Goal: Understand process/instructions: Learn how to perform a task or action

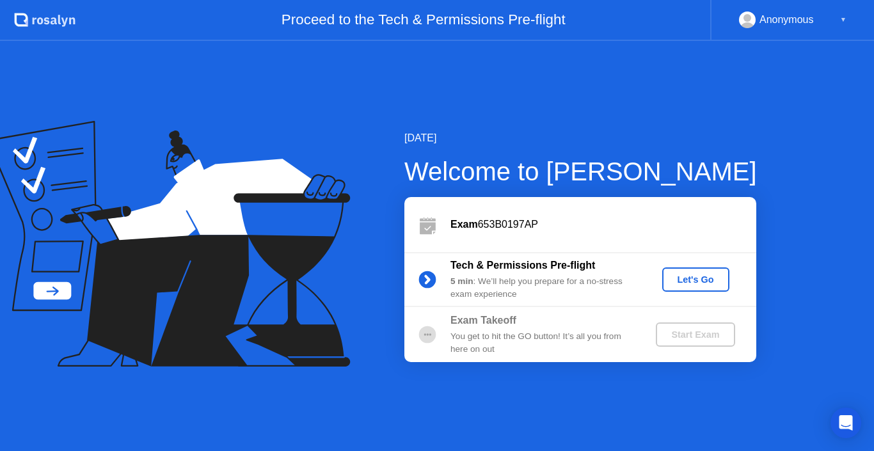
click at [696, 279] on div "Let's Go" at bounding box center [695, 279] width 57 height 10
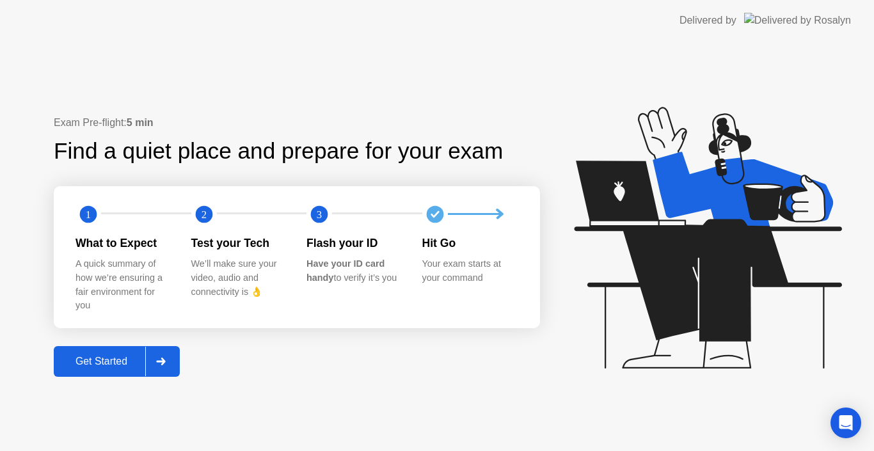
click at [106, 361] on div "Get Started" at bounding box center [102, 362] width 88 height 12
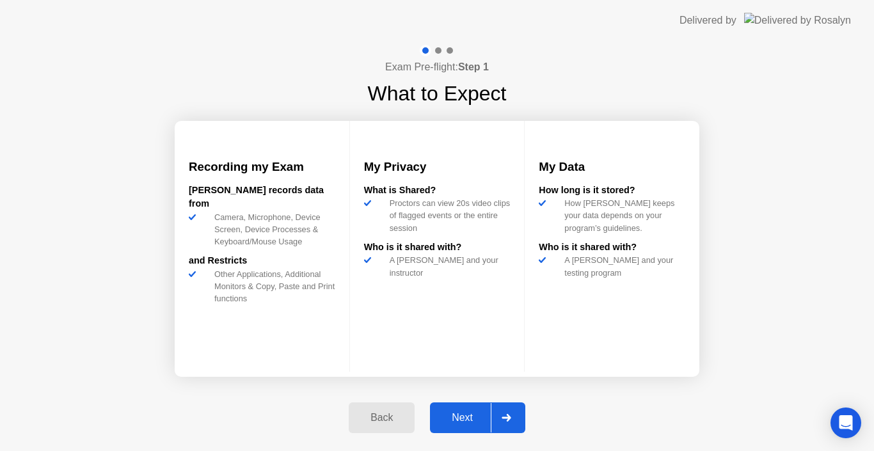
click at [465, 419] on div "Next" at bounding box center [462, 418] width 57 height 12
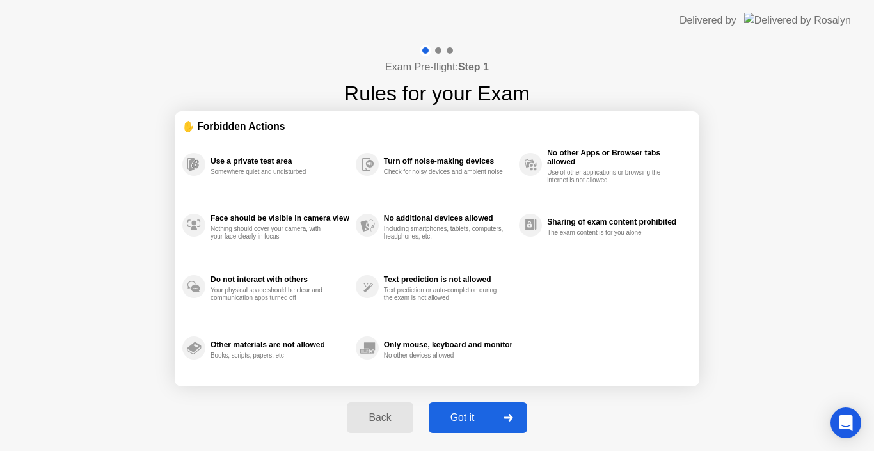
click at [462, 418] on div "Got it" at bounding box center [462, 418] width 60 height 12
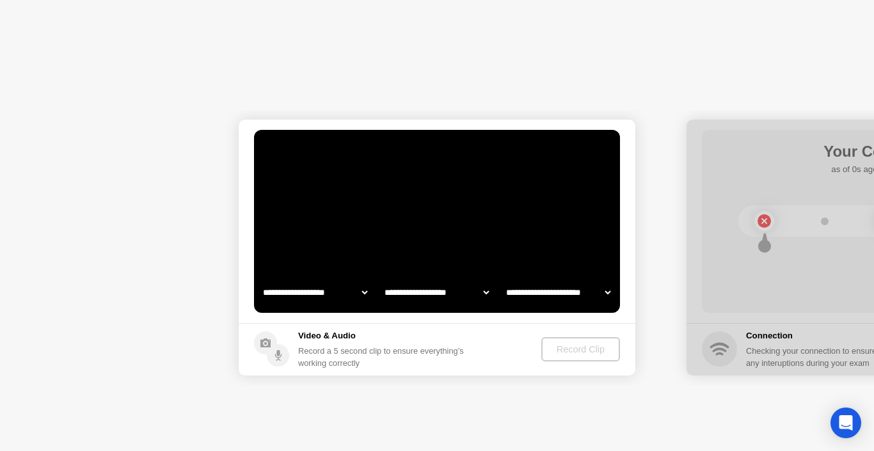
select select "**********"
select select "*******"
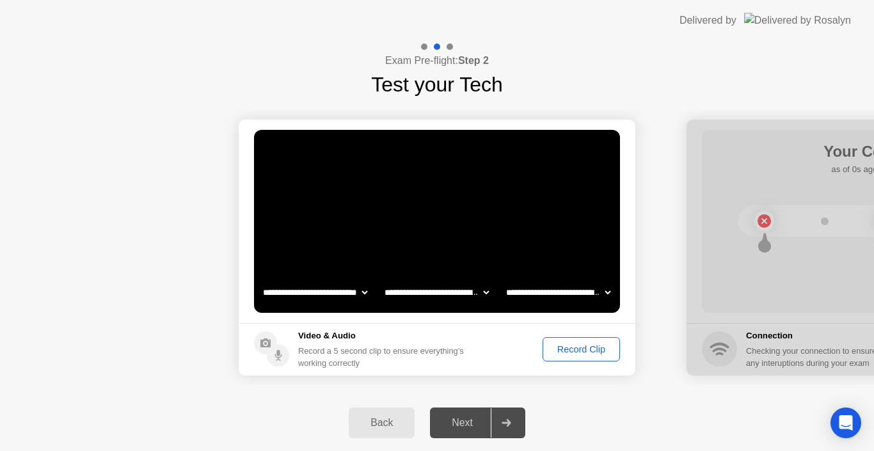
click at [476, 417] on div "Next" at bounding box center [462, 423] width 57 height 12
click at [470, 422] on div "Next" at bounding box center [462, 423] width 57 height 12
click at [583, 348] on div "Record Clip" at bounding box center [581, 349] width 68 height 10
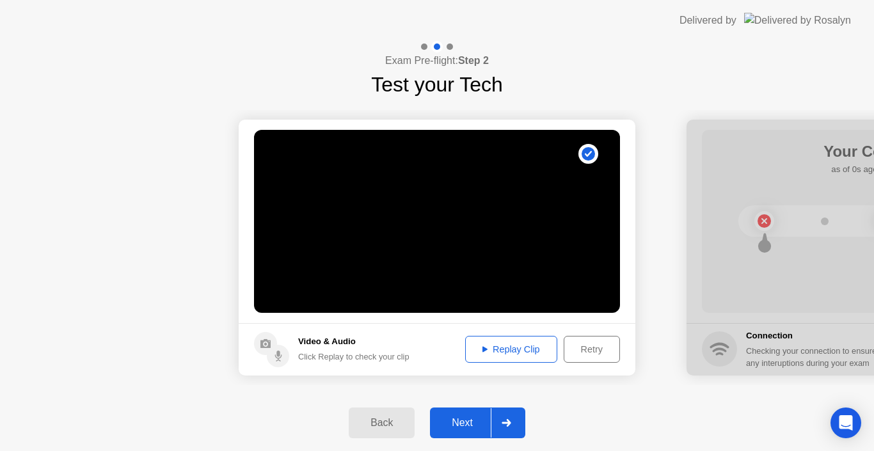
click at [470, 422] on div "Next" at bounding box center [462, 423] width 57 height 12
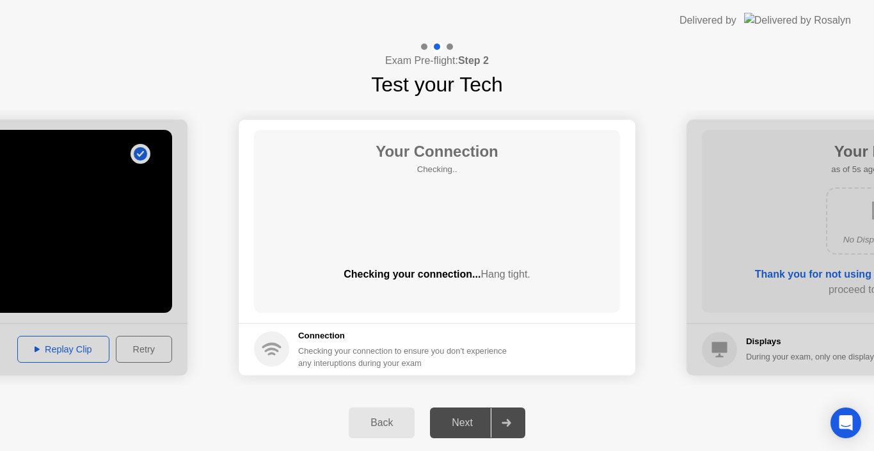
click at [470, 422] on div "Next" at bounding box center [462, 423] width 57 height 12
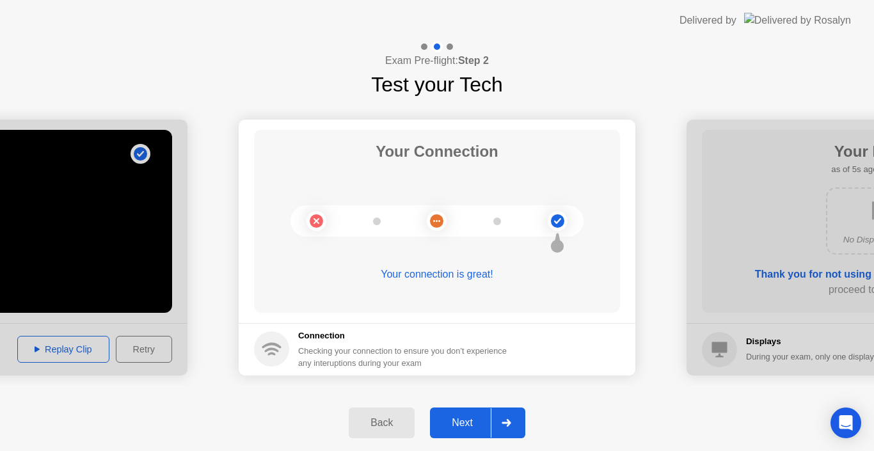
click at [470, 422] on div "Next" at bounding box center [462, 423] width 57 height 12
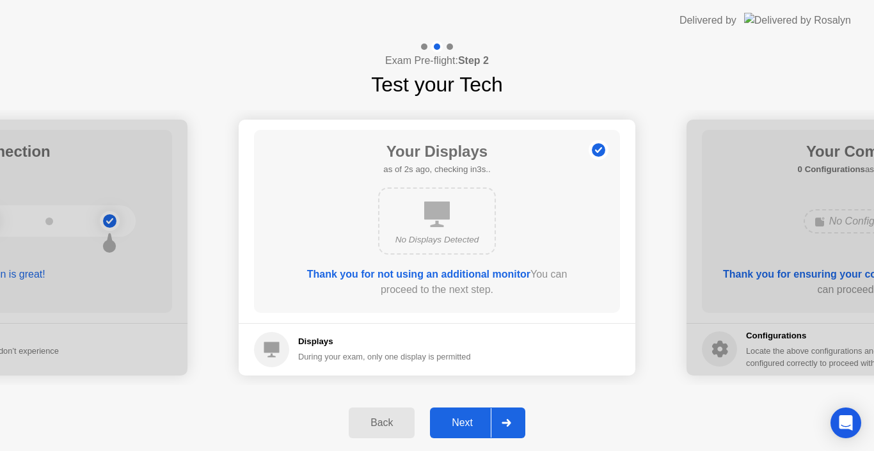
click at [470, 422] on div "Next" at bounding box center [462, 423] width 57 height 12
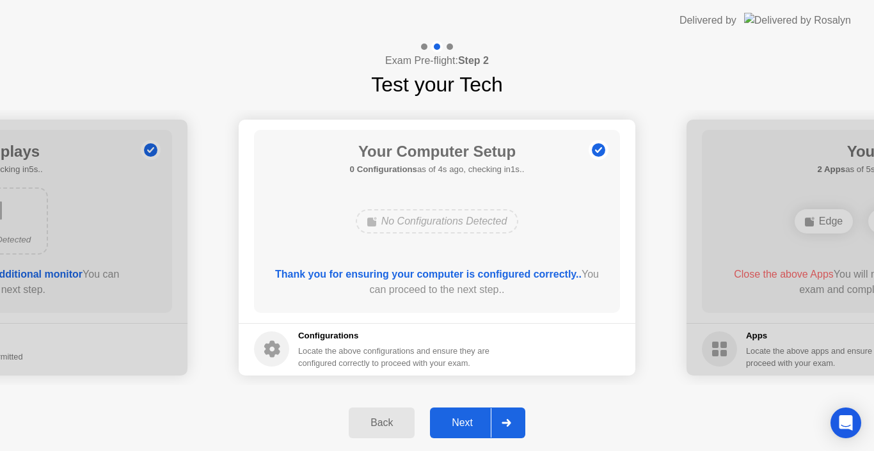
click at [470, 422] on div "Next" at bounding box center [462, 423] width 57 height 12
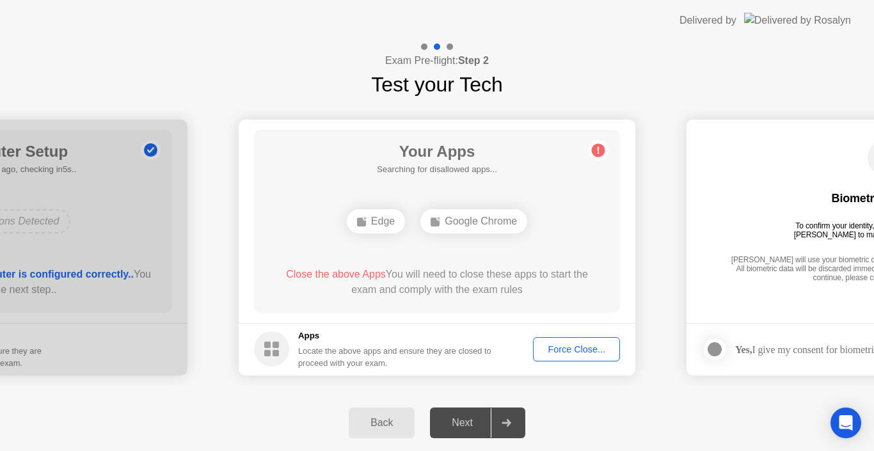
click at [573, 345] on div "Force Close..." at bounding box center [576, 349] width 78 height 10
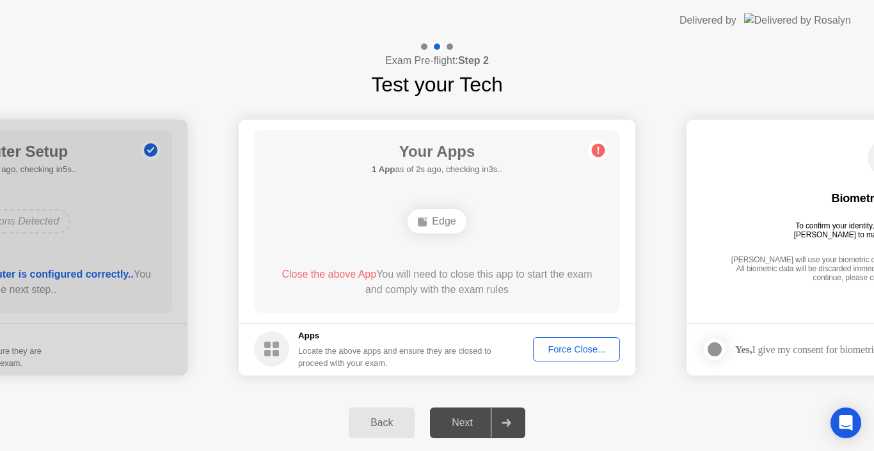
click at [467, 418] on div "Next" at bounding box center [462, 423] width 57 height 12
click at [576, 348] on div "Force Close..." at bounding box center [576, 349] width 78 height 10
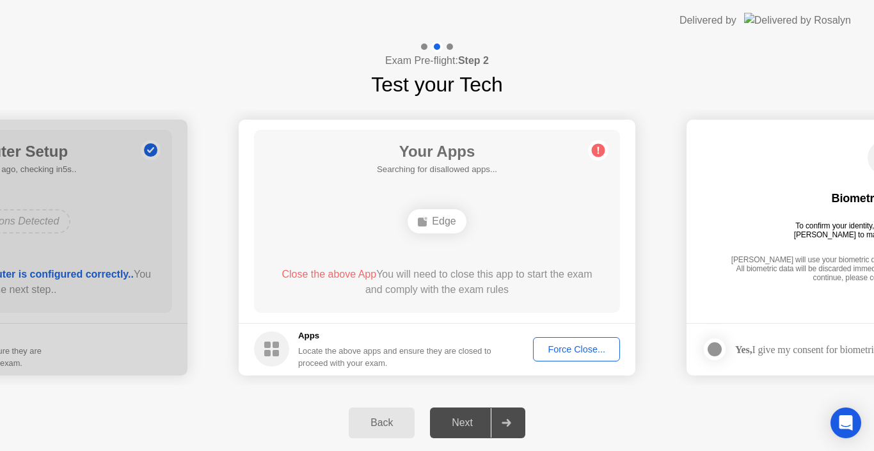
click at [475, 296] on div "Close the above App You will need to close this app to start the exam and compl…" at bounding box center [437, 282] width 329 height 31
